Goal: Task Accomplishment & Management: Complete application form

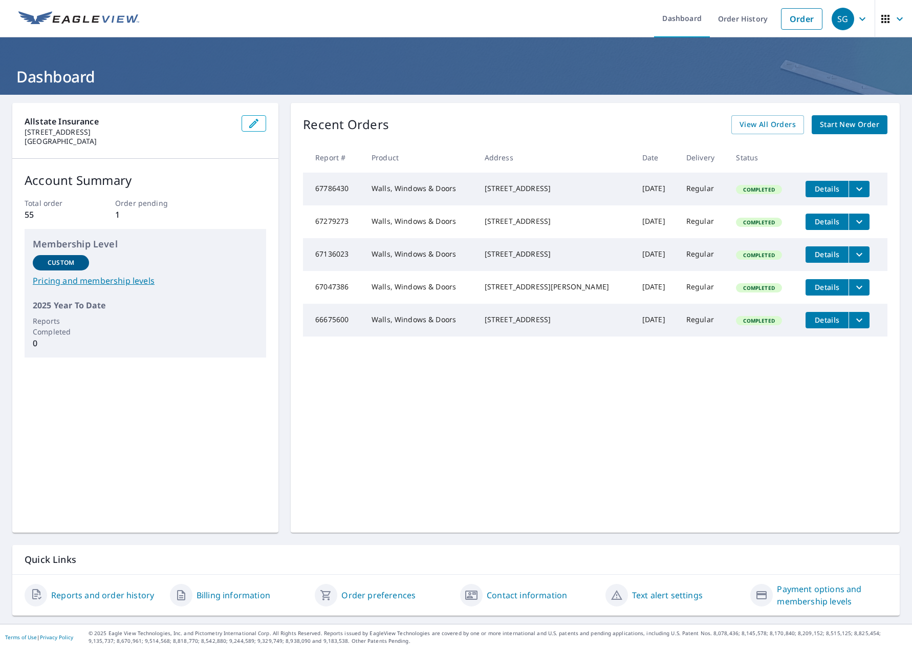
click at [849, 119] on span "Start New Order" at bounding box center [849, 124] width 59 height 13
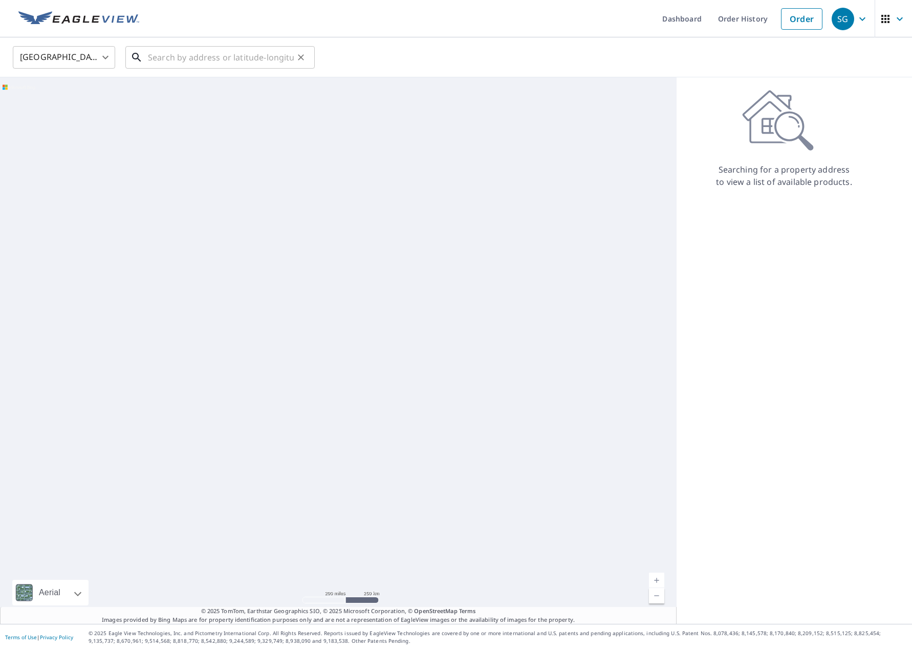
click at [221, 54] on input "text" at bounding box center [221, 57] width 146 height 29
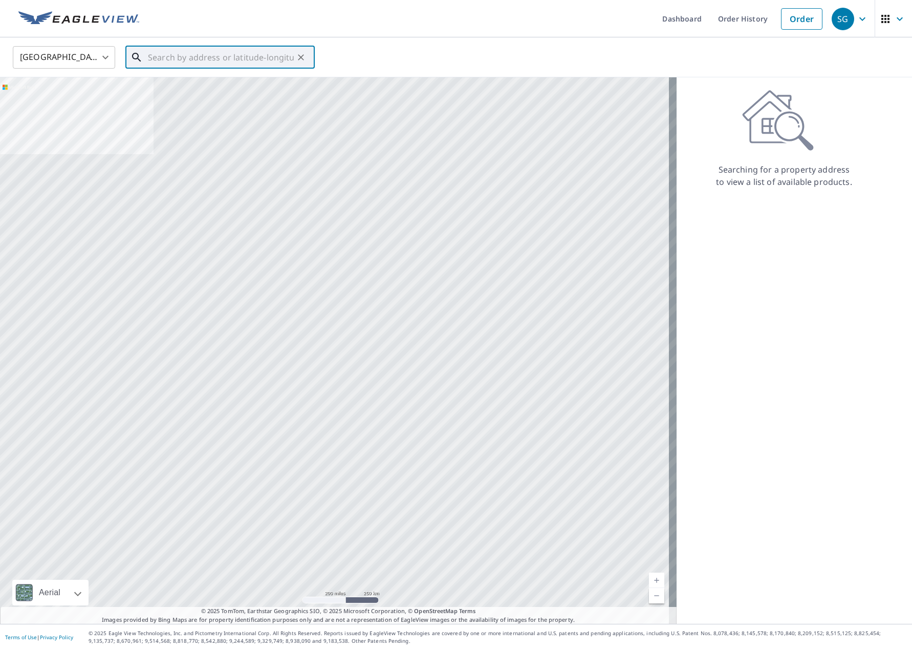
paste input "[STREET_ADDRESS]"
click at [198, 106] on li "[STREET_ADDRESS][PERSON_NAME]" at bounding box center [219, 92] width 189 height 35
type input "[STREET_ADDRESS][PERSON_NAME]"
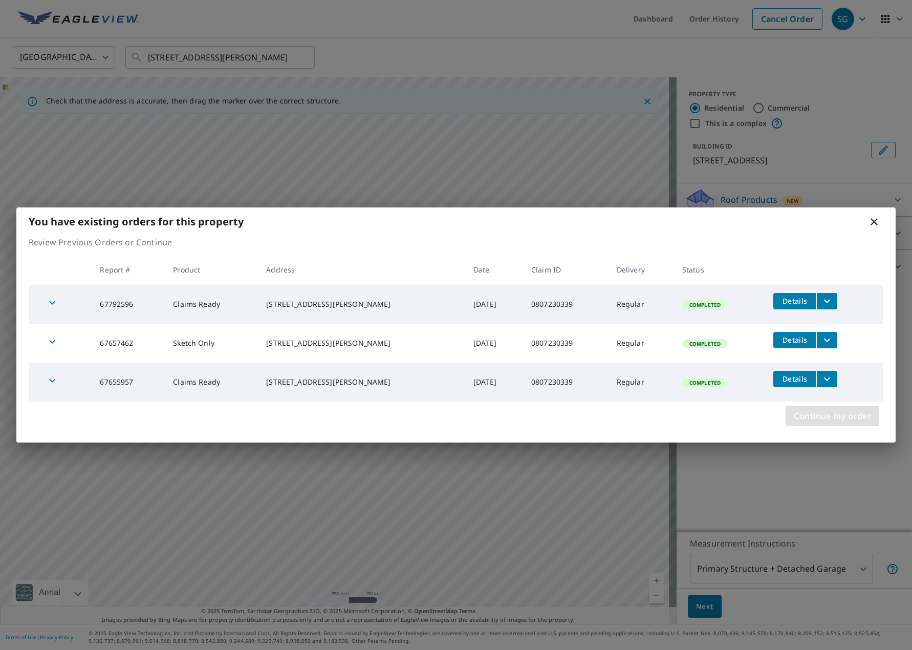
click at [838, 420] on span "Continue my order" at bounding box center [832, 416] width 77 height 14
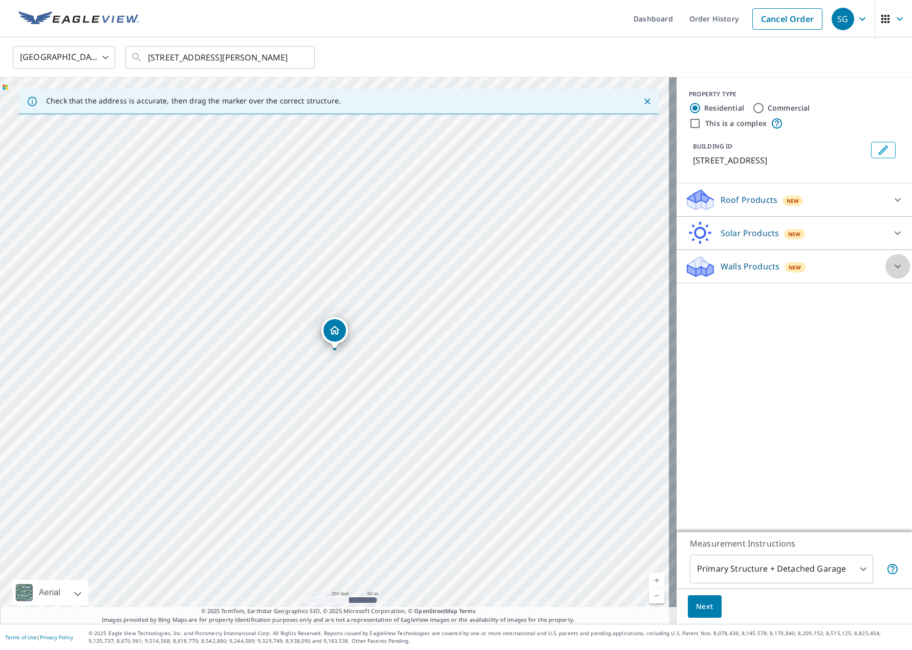
click at [892, 269] on icon at bounding box center [898, 266] width 12 height 12
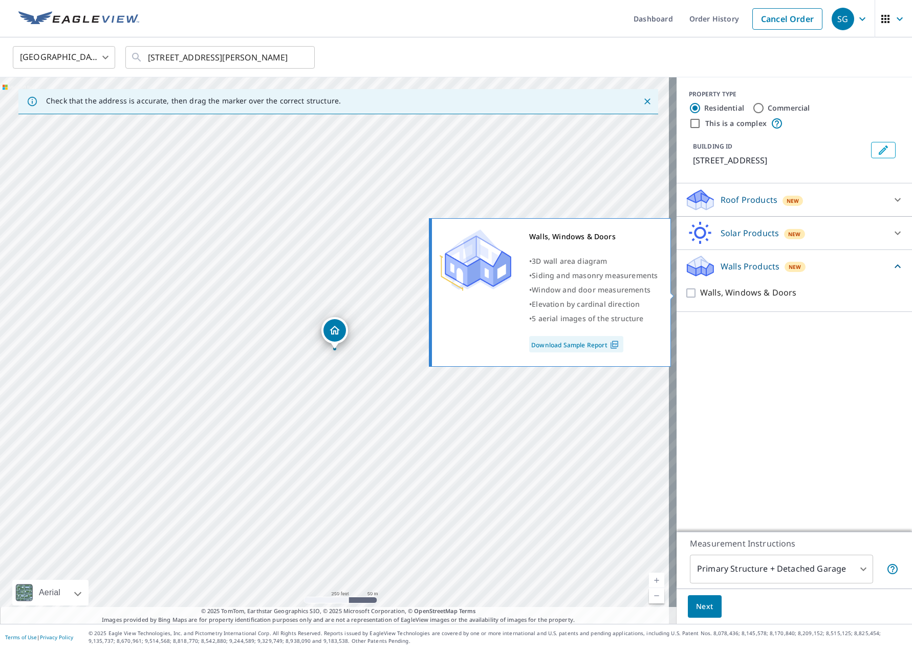
click at [685, 290] on input "Walls, Windows & Doors" at bounding box center [692, 293] width 15 height 12
checkbox input "true"
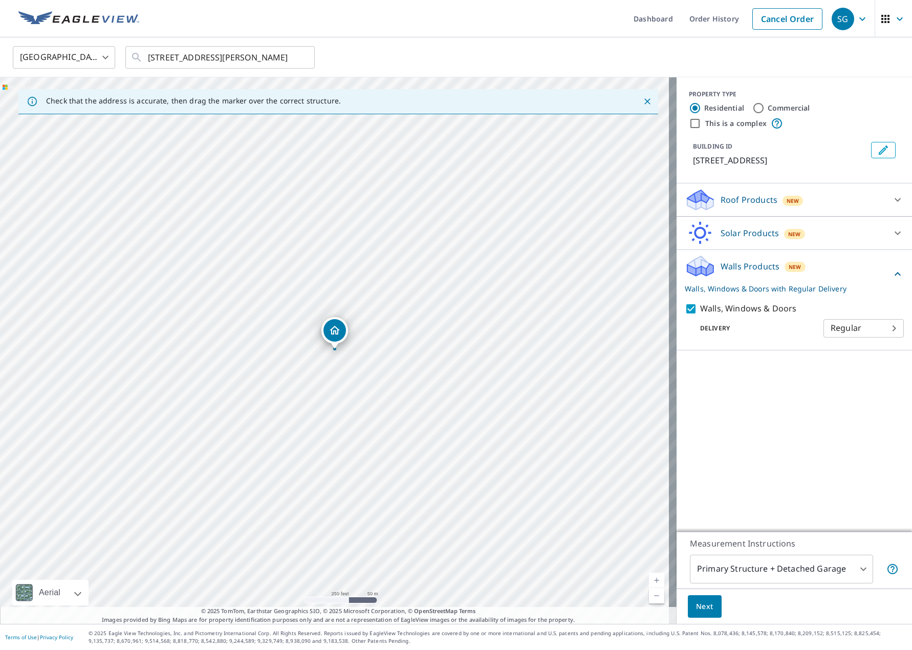
click at [696, 608] on span "Next" at bounding box center [704, 606] width 17 height 13
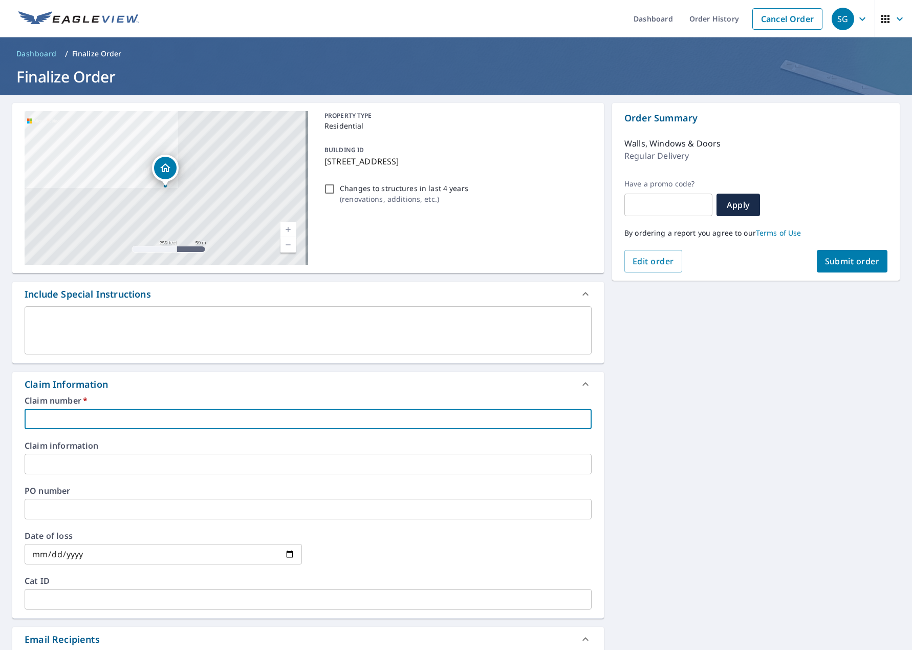
click at [90, 423] on input "text" at bounding box center [308, 419] width 567 height 20
paste input "0807230339"
type input "0807230339"
click at [831, 269] on button "Submit order" at bounding box center [852, 261] width 71 height 23
